Goal: Information Seeking & Learning: Find specific fact

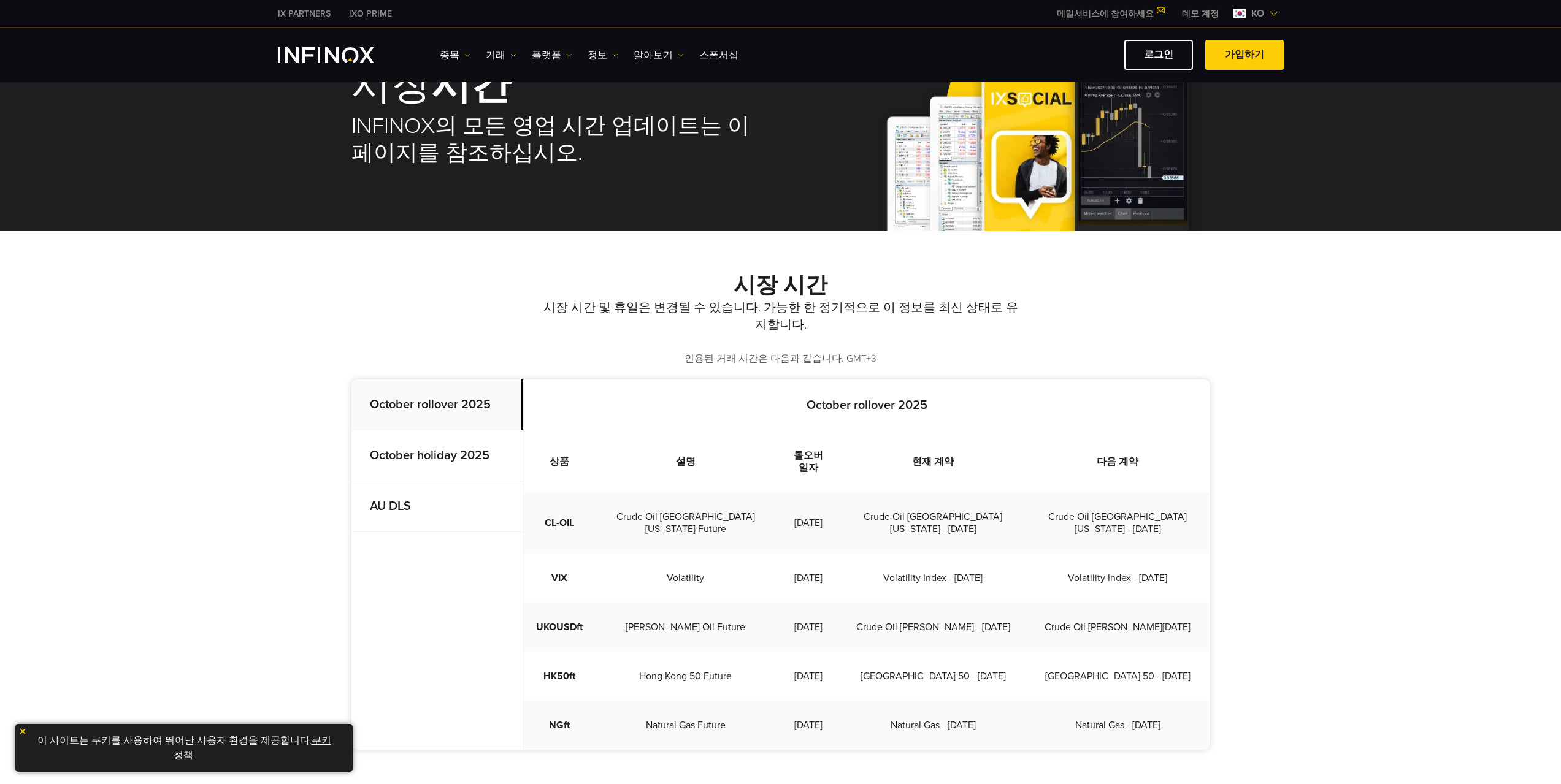
scroll to position [184, 0]
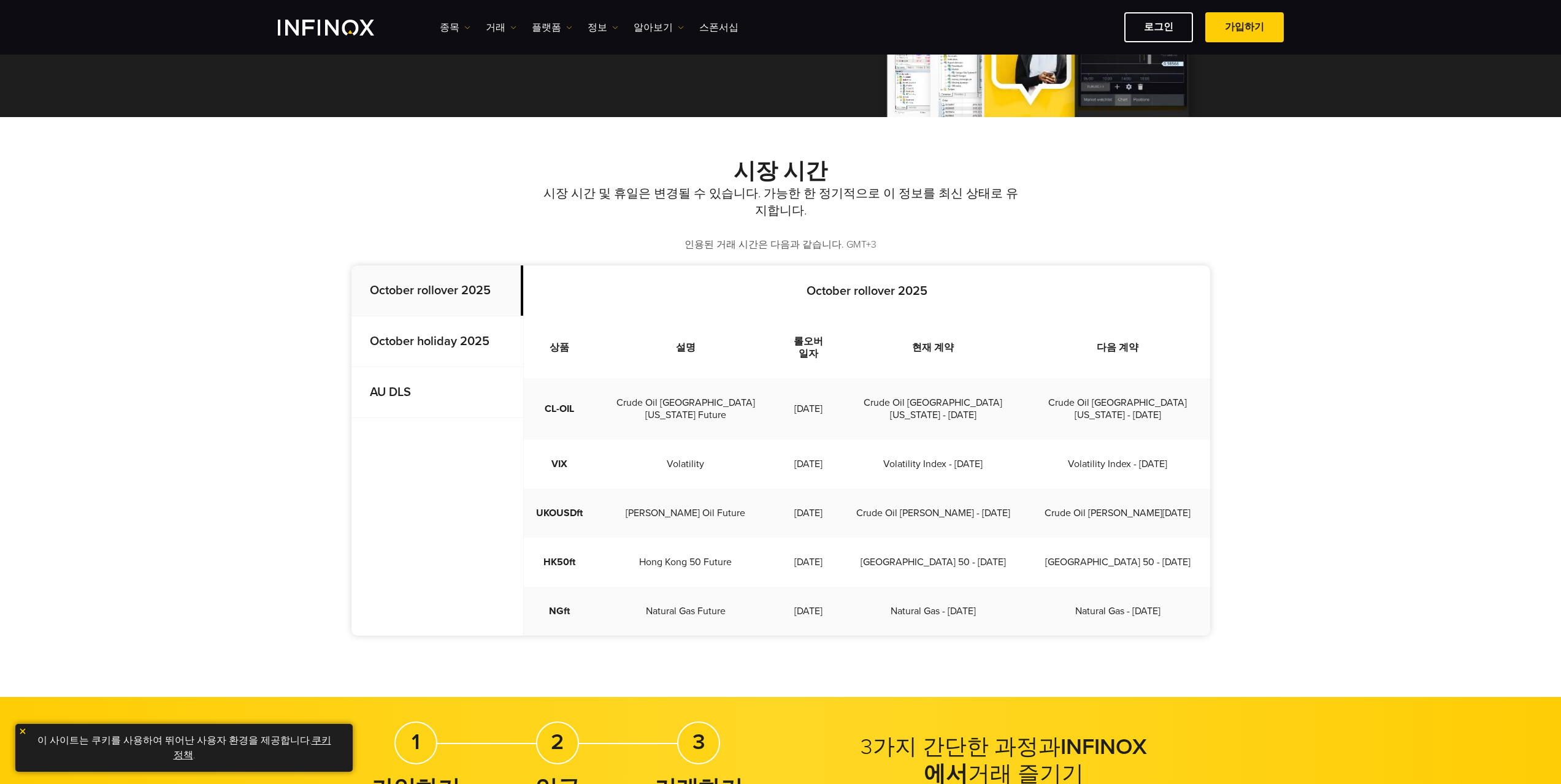
click at [420, 342] on strong "October holiday 2025" at bounding box center [429, 342] width 119 height 15
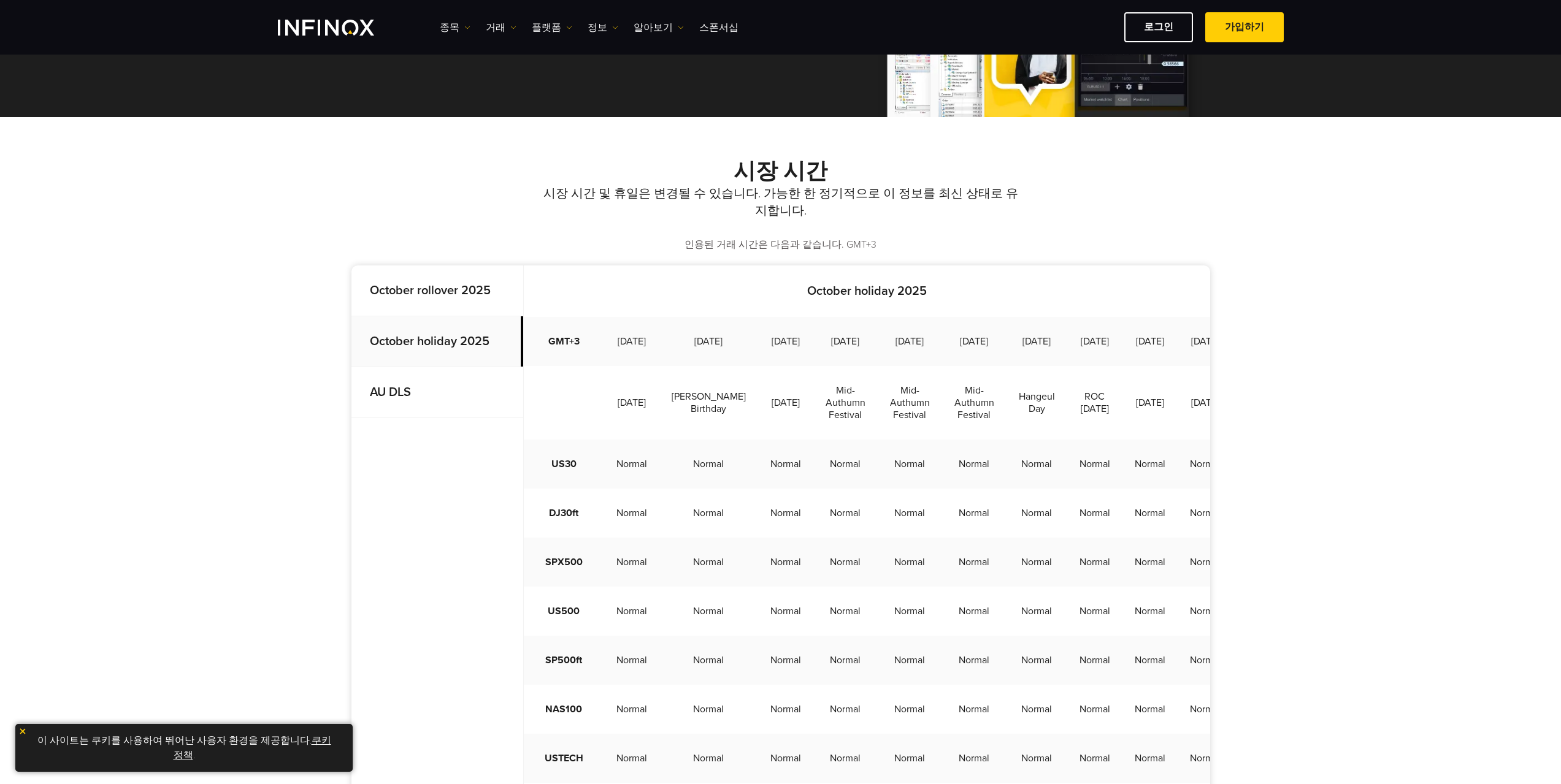
scroll to position [0, 0]
click at [398, 393] on strong "AU DLS" at bounding box center [390, 393] width 41 height 15
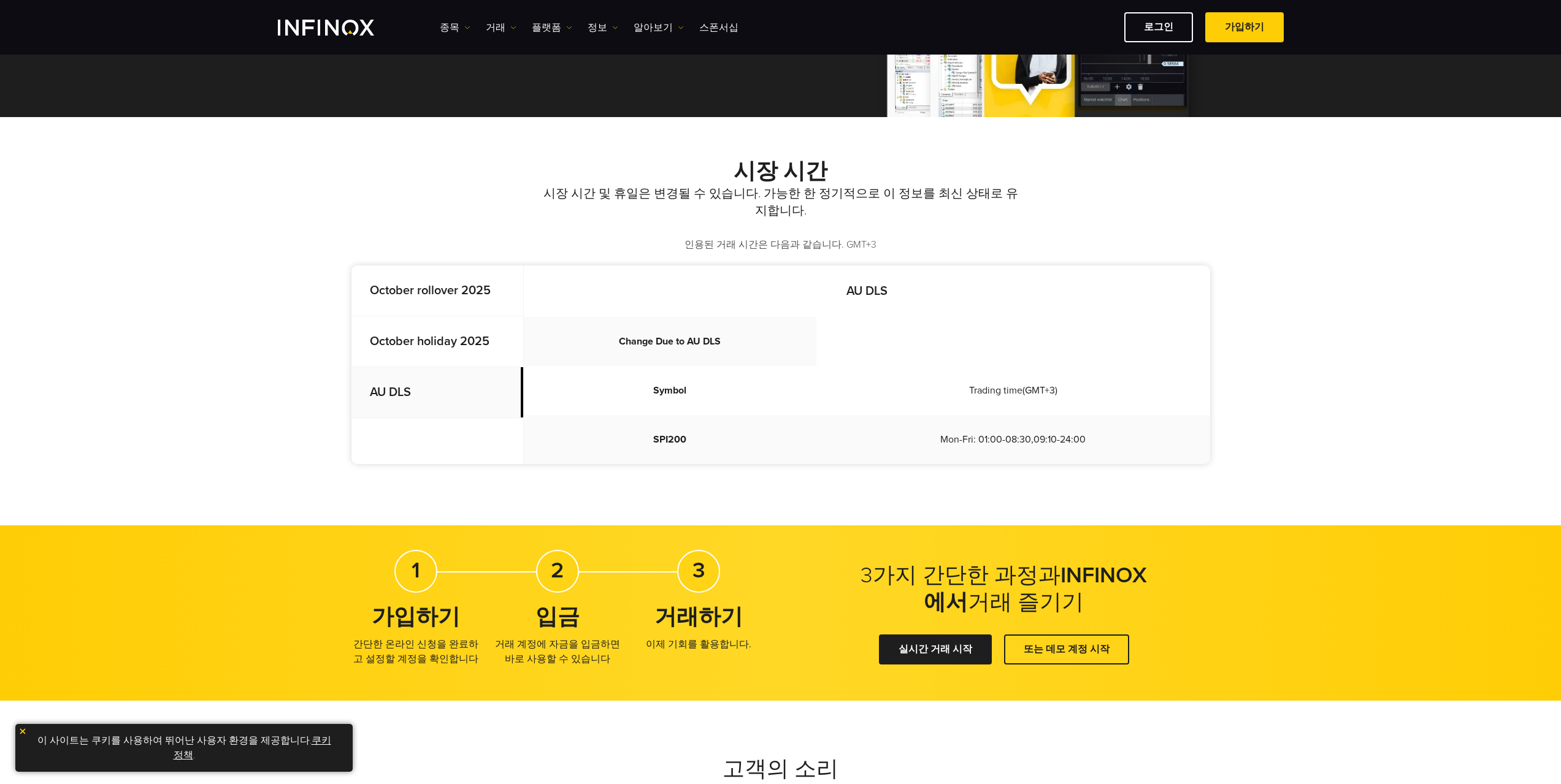
click at [410, 350] on p "October holiday 2025" at bounding box center [437, 342] width 172 height 51
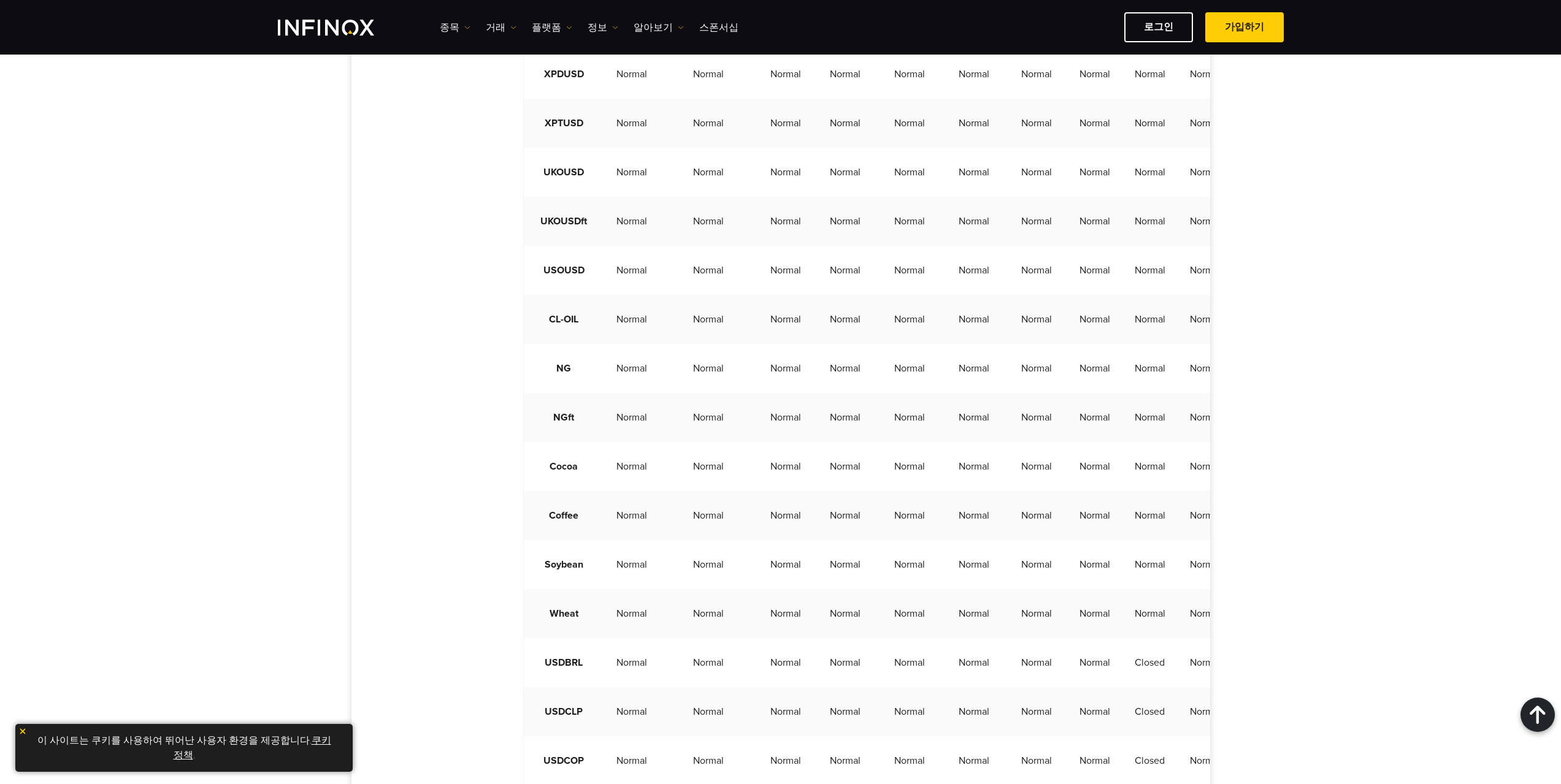
scroll to position [1839, 0]
